Goal: Information Seeking & Learning: Learn about a topic

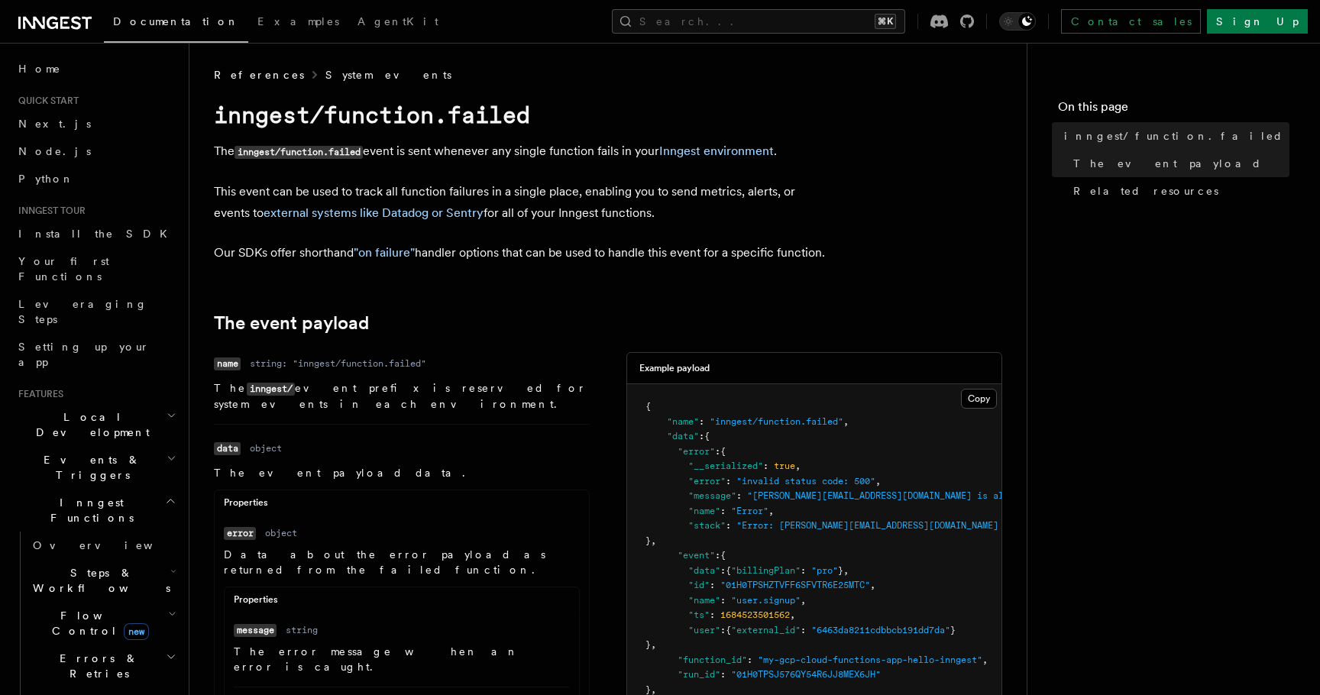
click at [325, 72] on link "System events" at bounding box center [388, 74] width 126 height 15
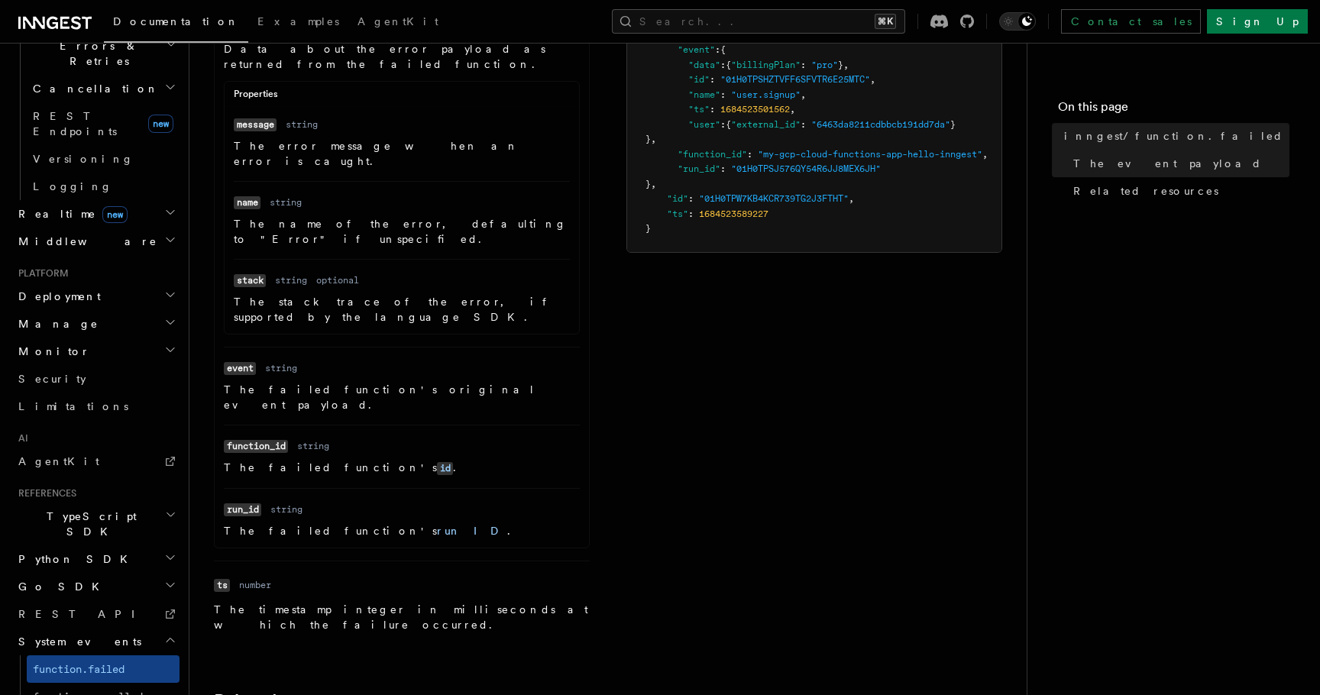
scroll to position [827, 0]
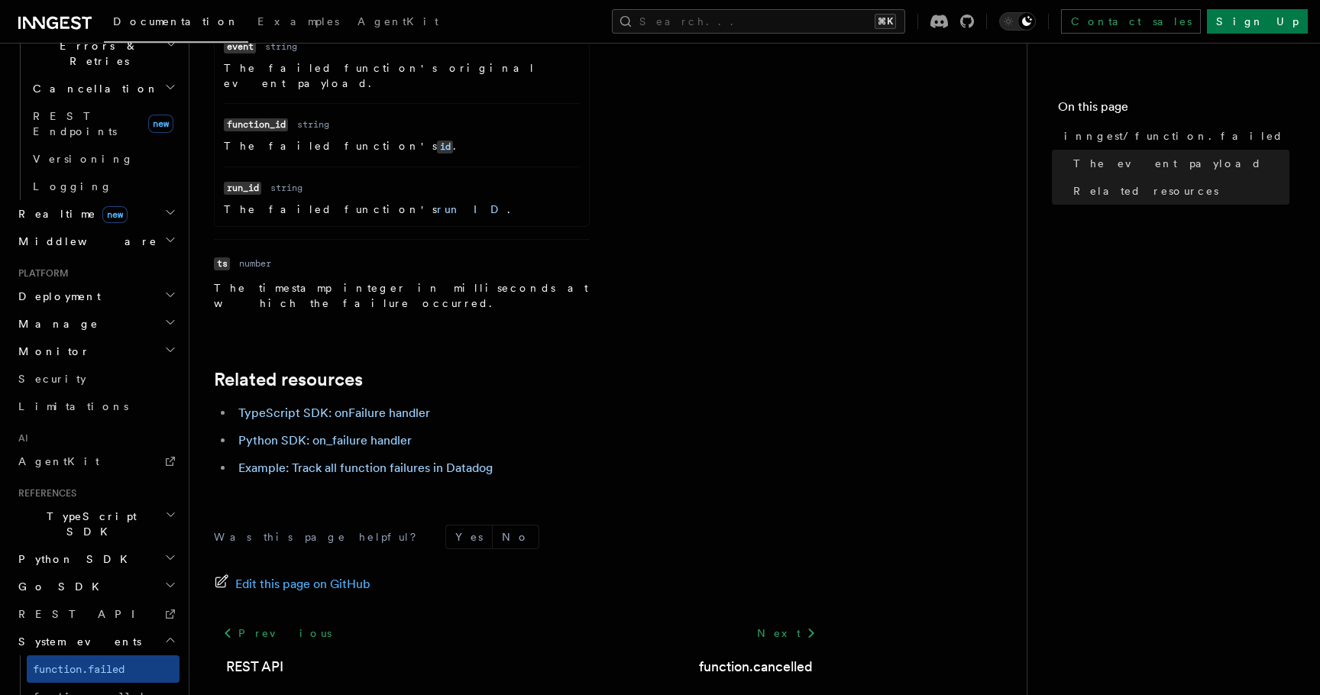
click at [89, 628] on h2 "System events" at bounding box center [95, 642] width 167 height 28
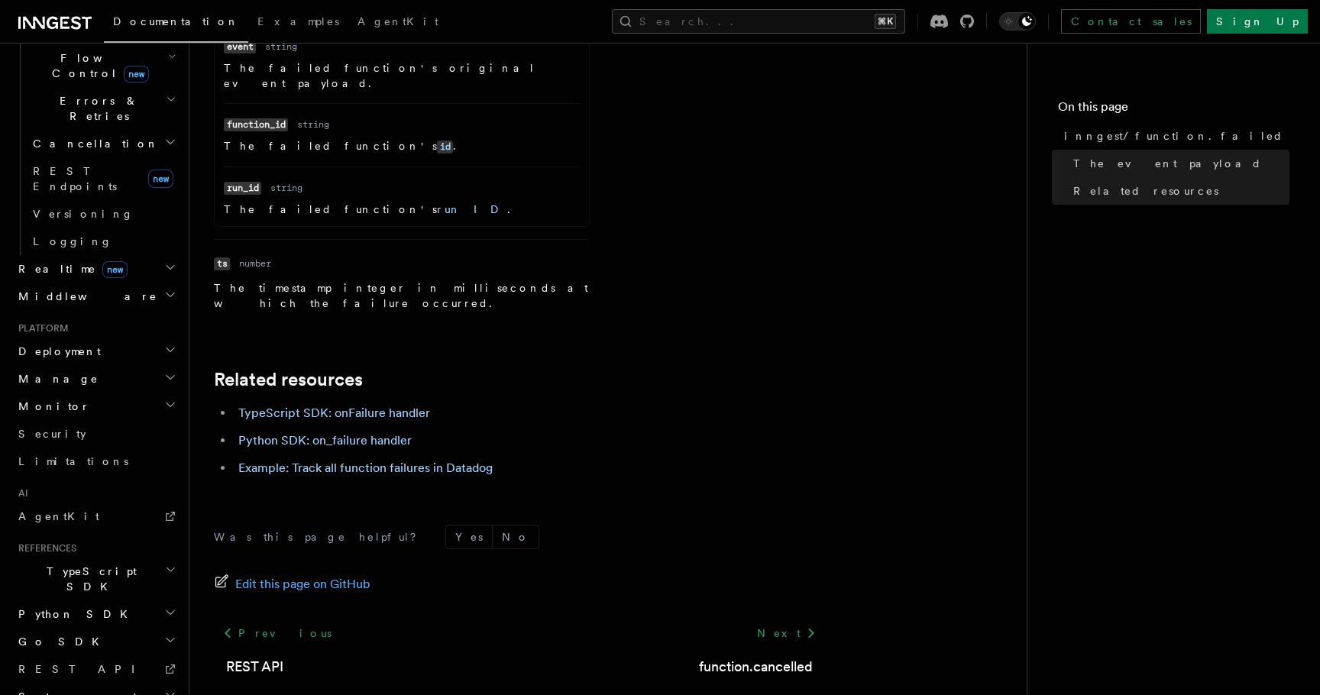
click at [89, 683] on h2 "System events" at bounding box center [95, 697] width 167 height 28
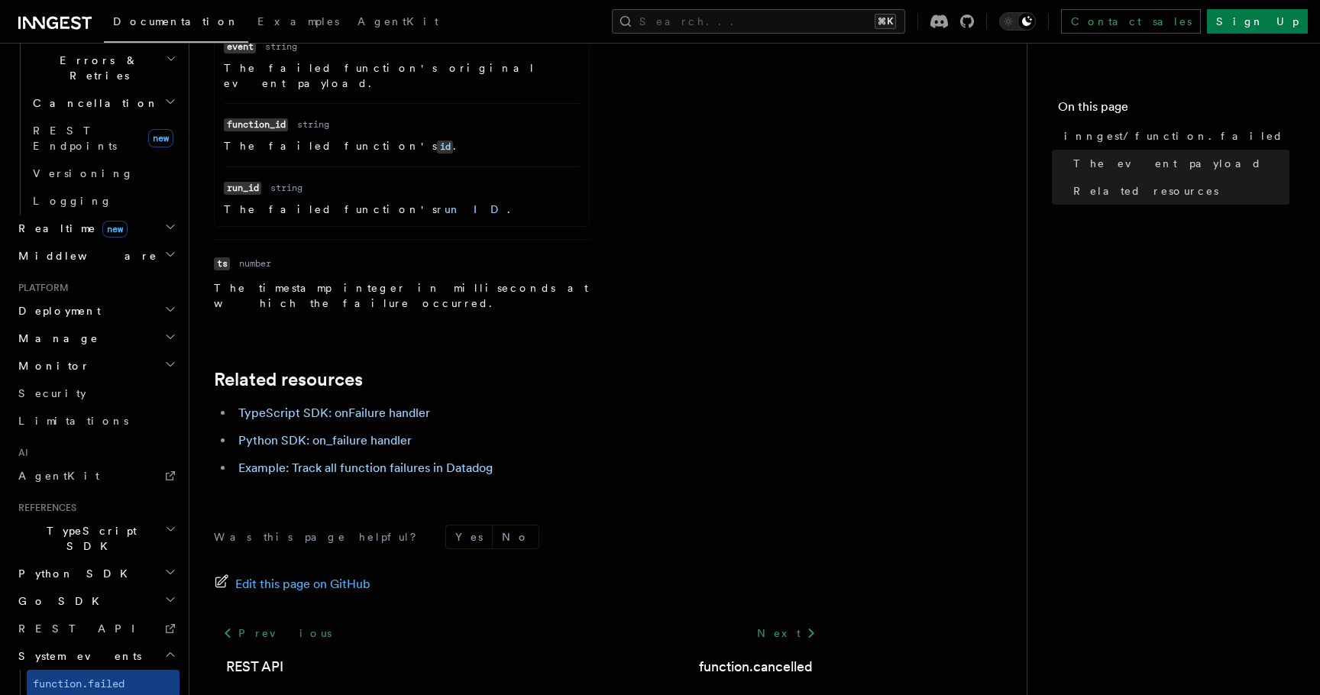
scroll to position [613, 0]
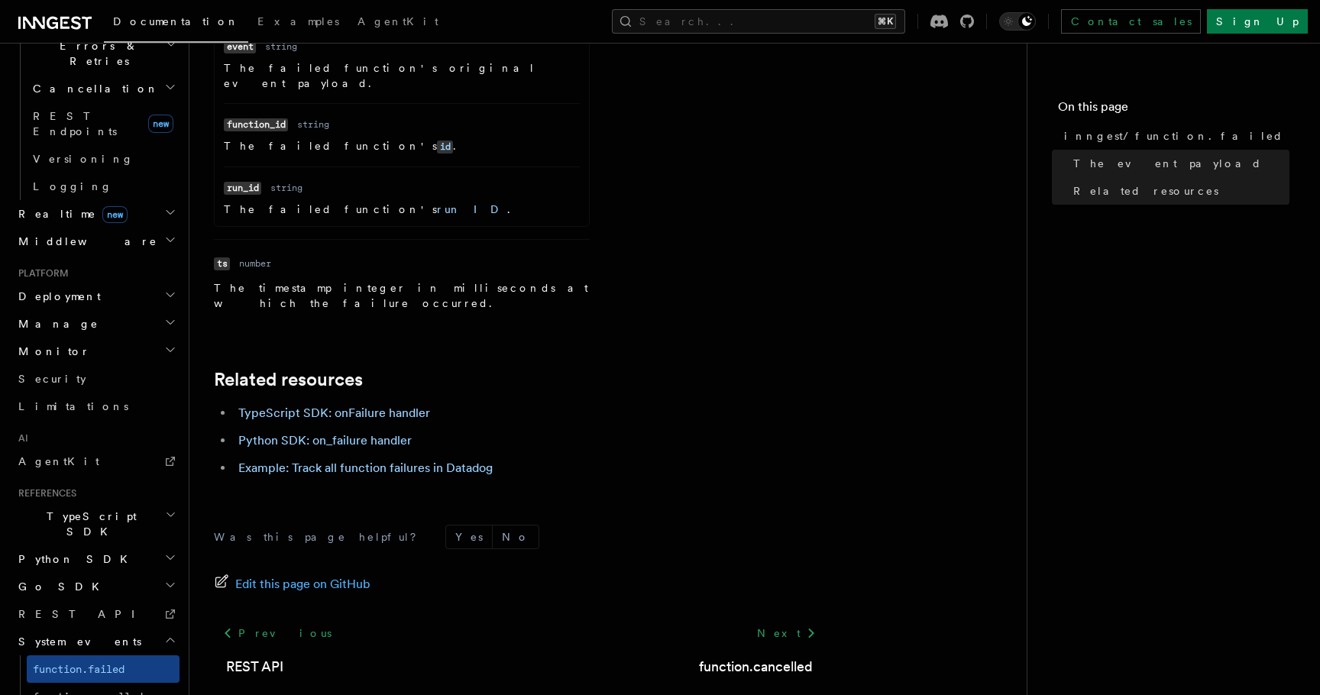
click at [89, 691] on span "function.cancelled" at bounding box center [88, 697] width 110 height 12
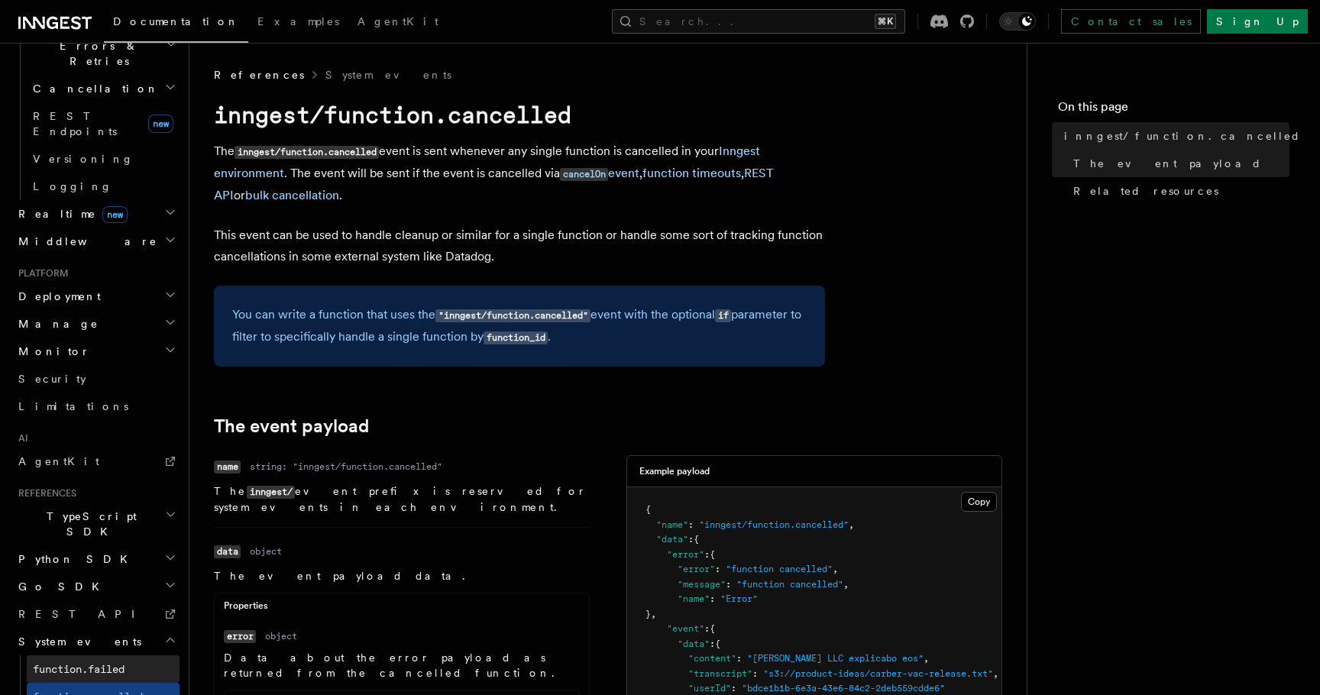
click at [102, 663] on span "function.failed" at bounding box center [79, 669] width 92 height 12
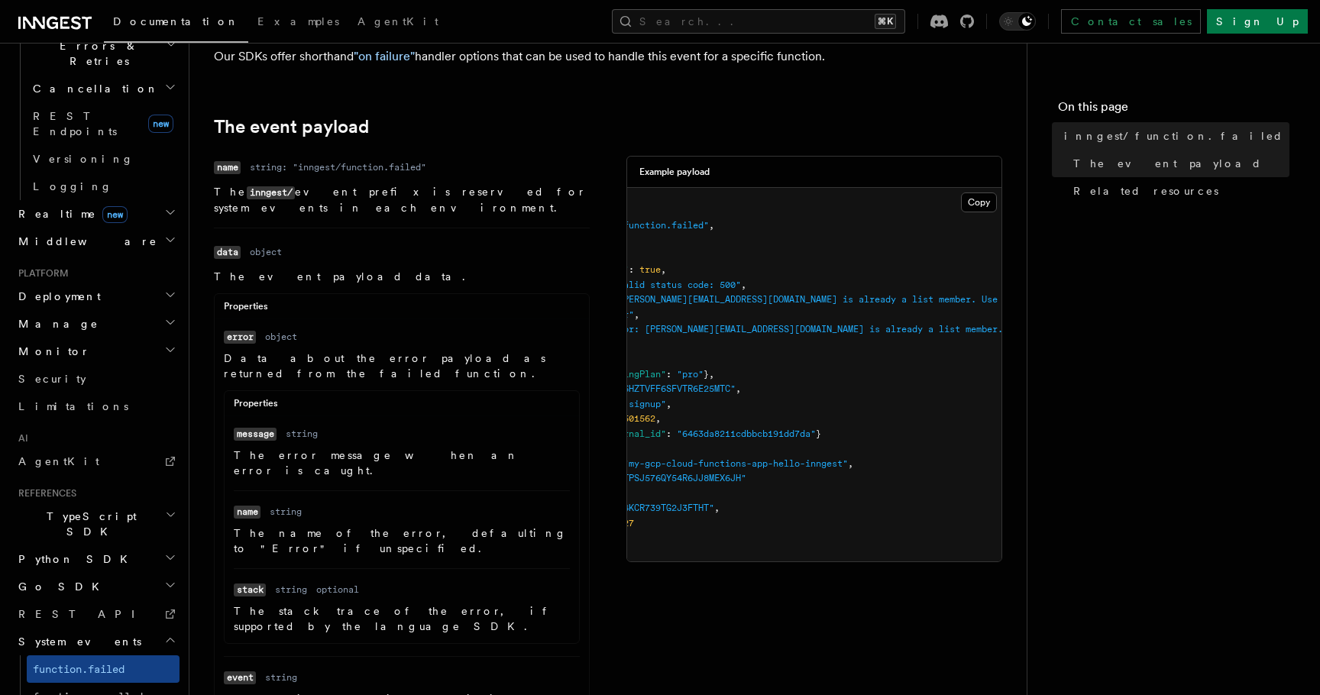
scroll to position [0, 41]
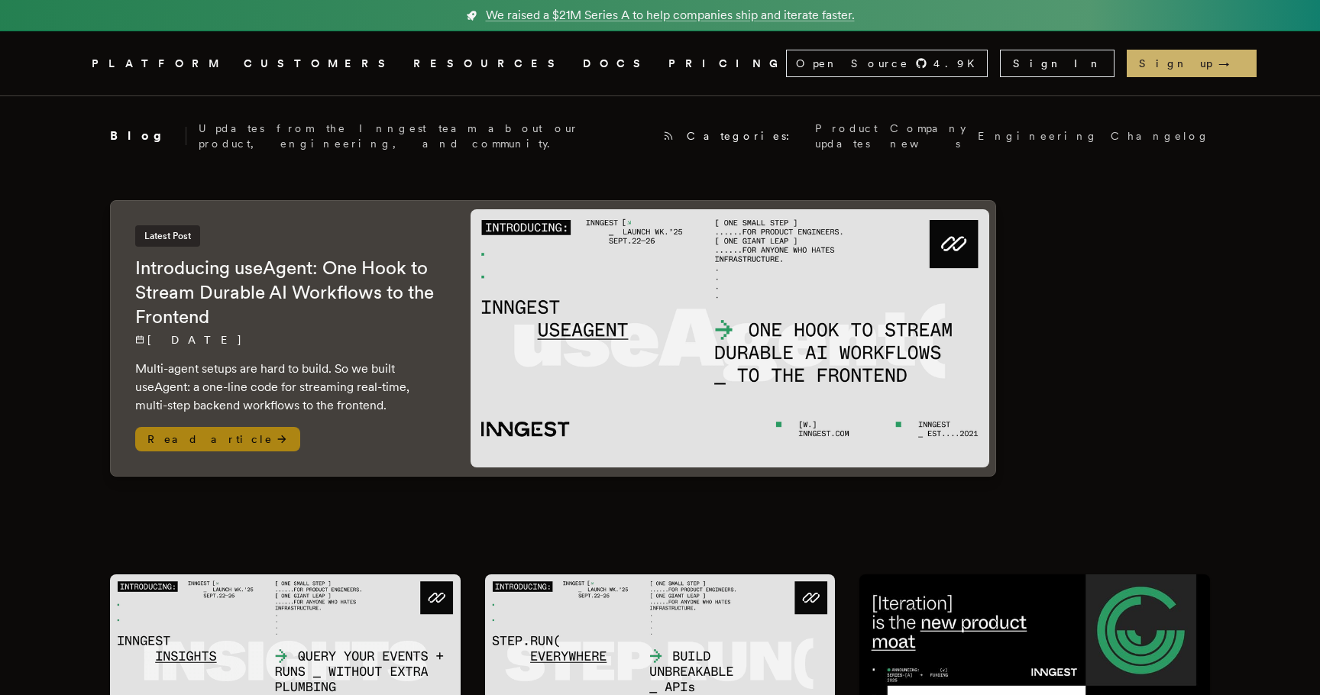
click at [349, 312] on h2 "Introducing useAgent: One Hook to Stream Durable AI Workflows to the Frontend" at bounding box center [287, 292] width 305 height 73
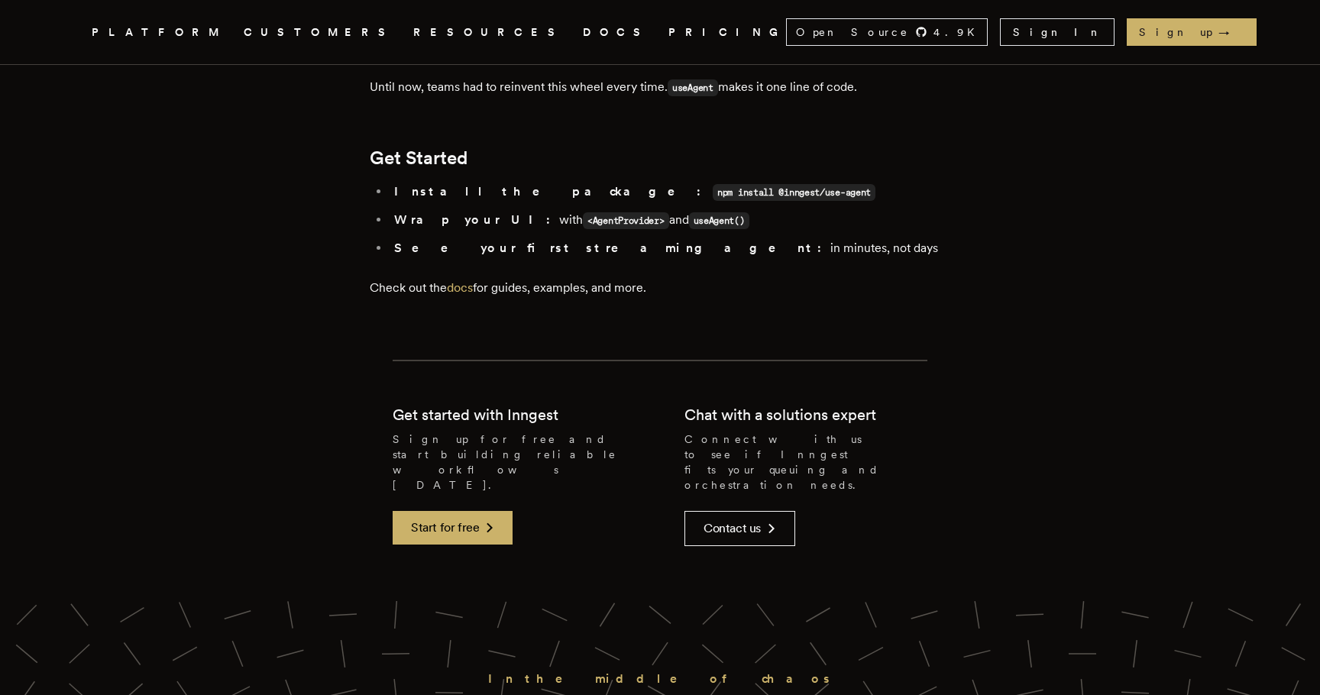
scroll to position [3525, 0]
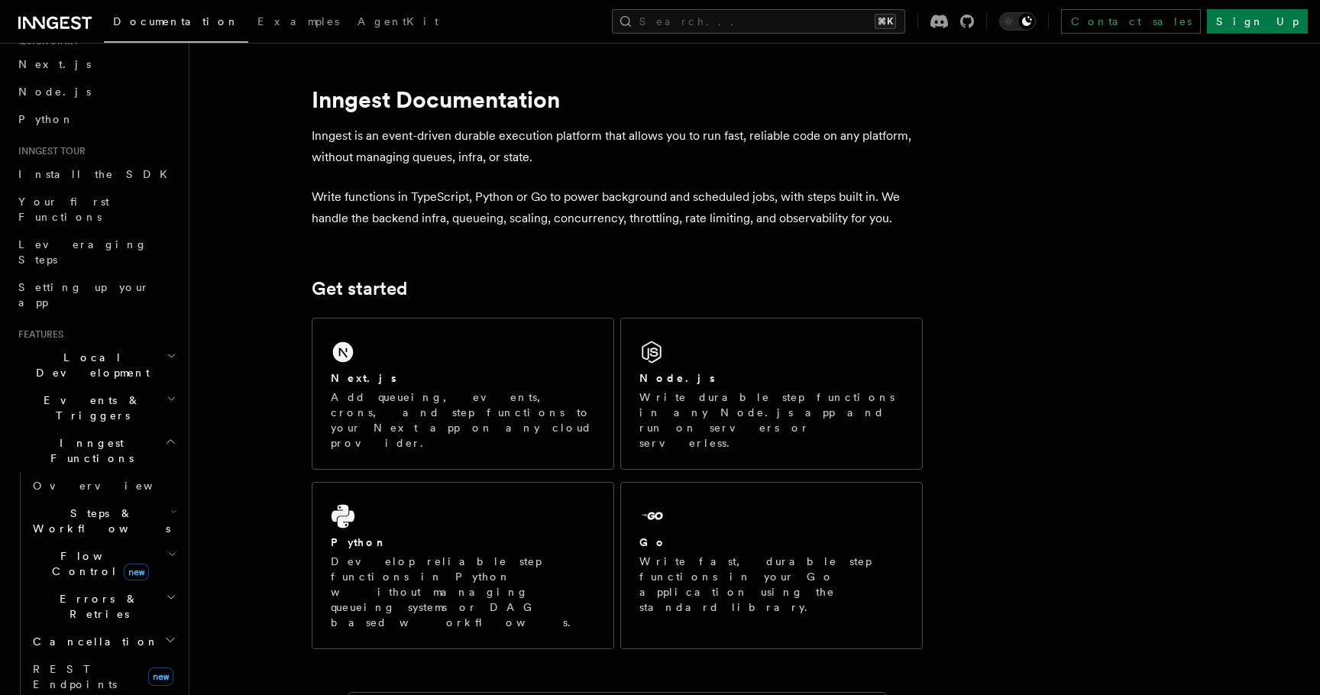
scroll to position [333, 0]
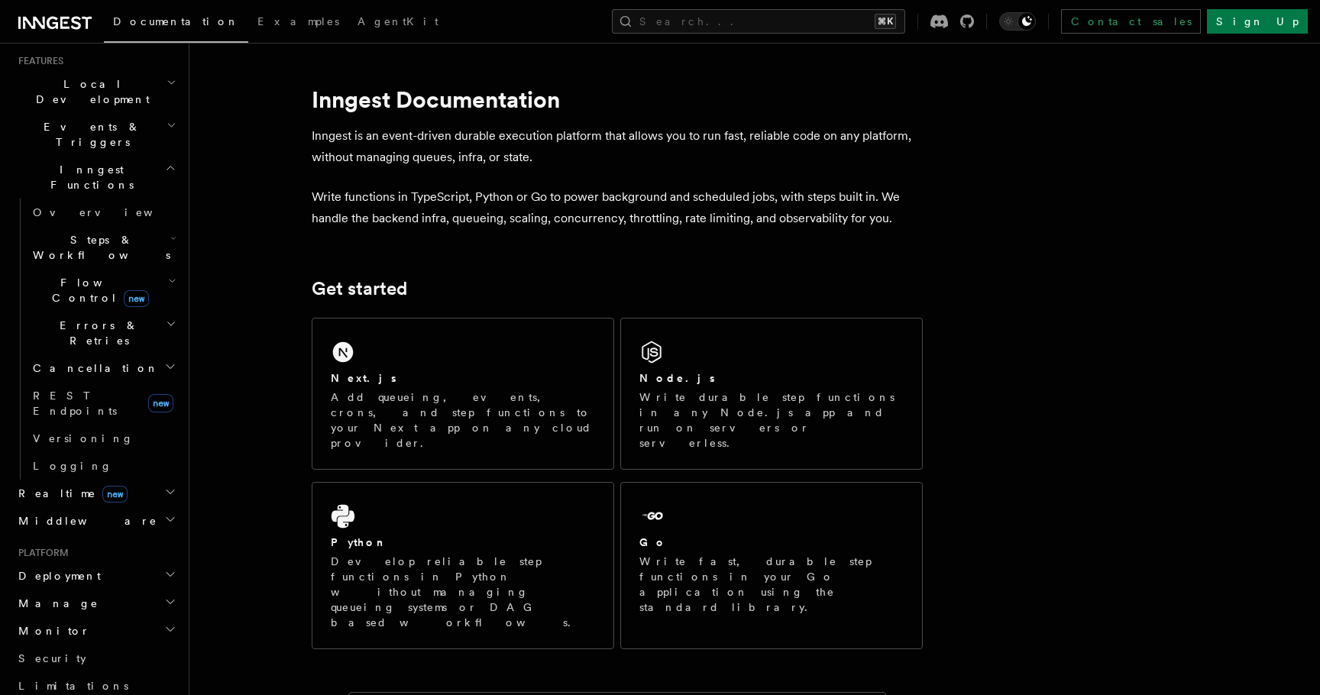
click at [95, 562] on h2 "Deployment" at bounding box center [95, 576] width 167 height 28
click at [78, 617] on h2 "Monitor" at bounding box center [95, 631] width 167 height 28
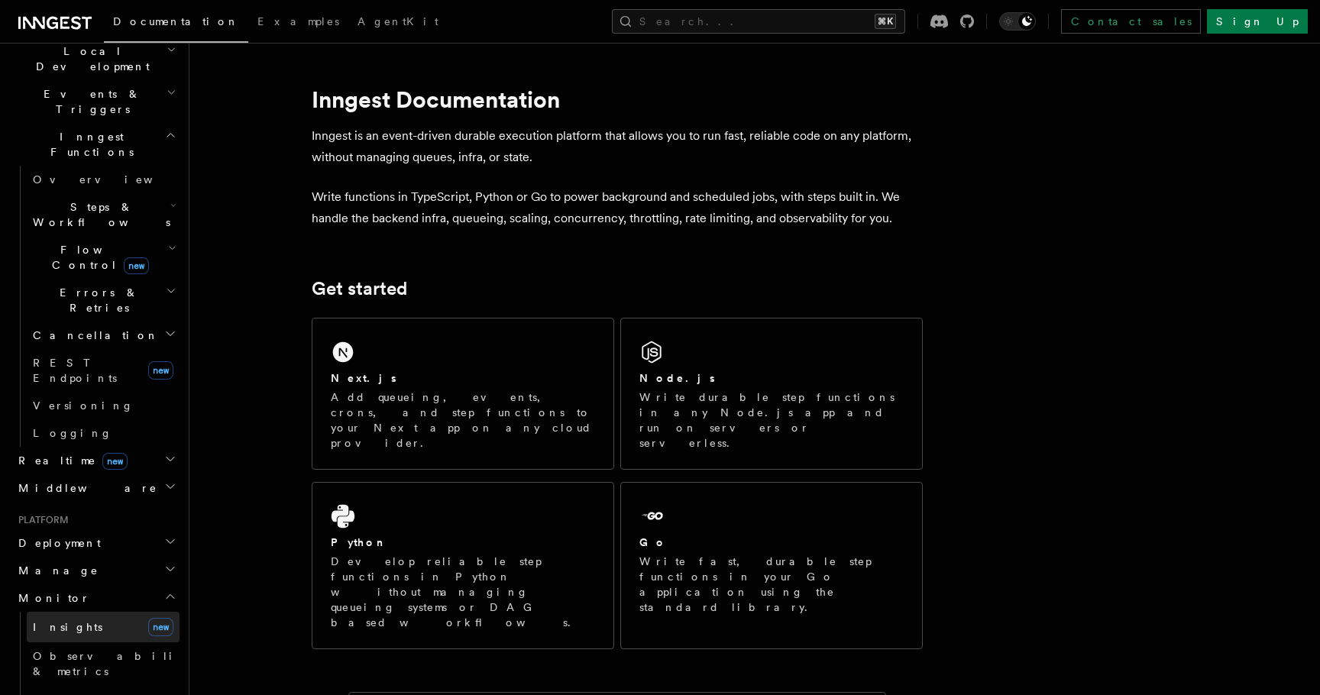
scroll to position [367, 0]
click at [83, 611] on link "Insights new" at bounding box center [103, 626] width 153 height 31
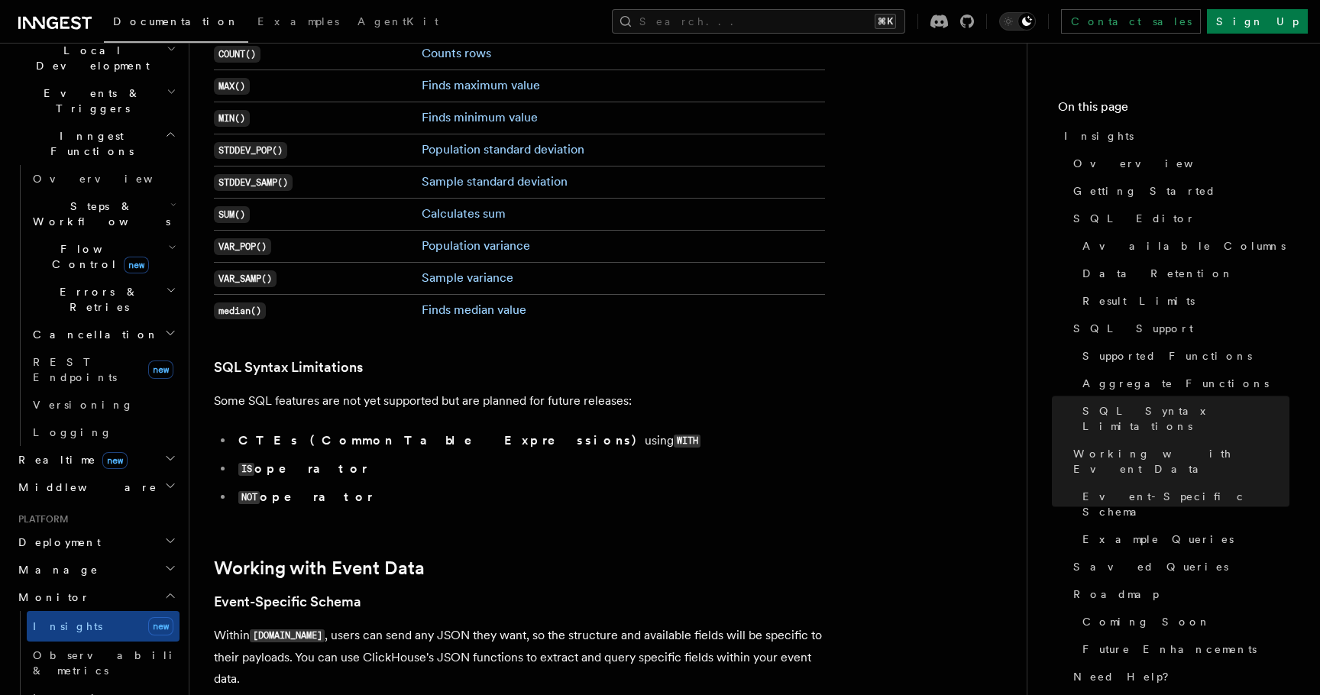
scroll to position [3551, 0]
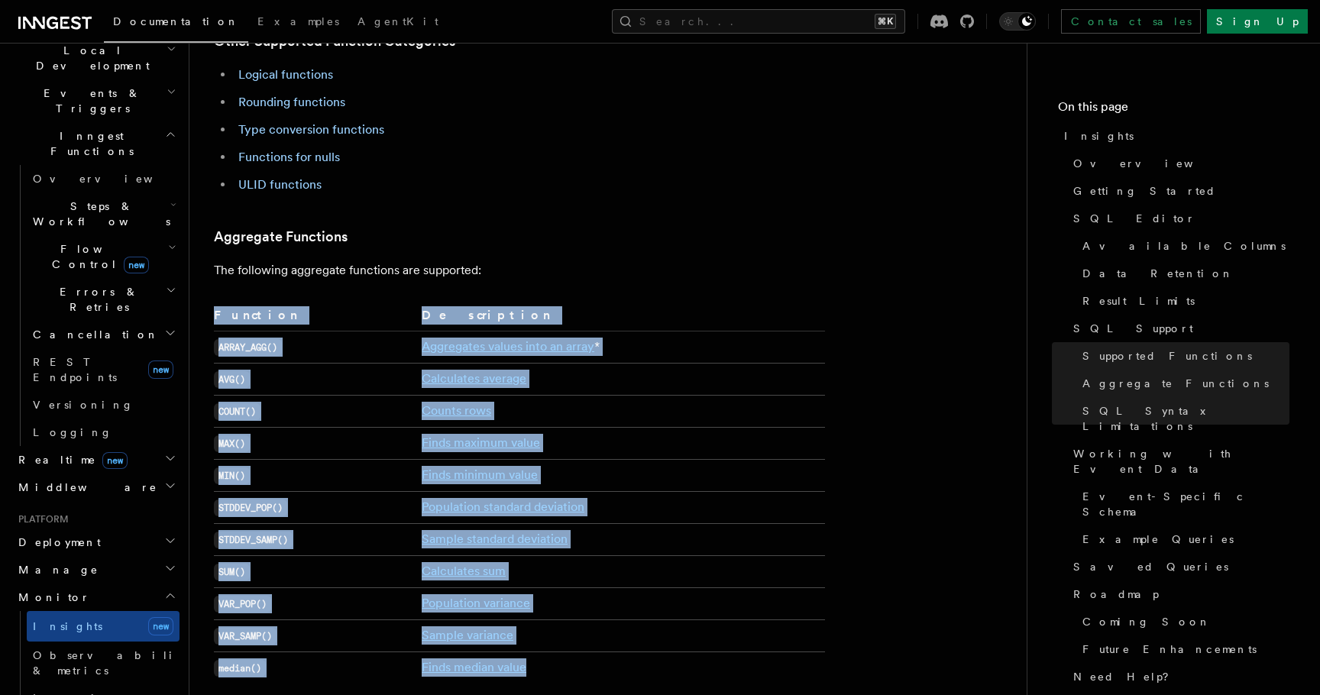
drag, startPoint x: 559, startPoint y: 610, endPoint x: 209, endPoint y: 276, distance: 483.6
click at [284, 395] on td "COUNT()" at bounding box center [315, 411] width 202 height 32
